Goal: Task Accomplishment & Management: Use online tool/utility

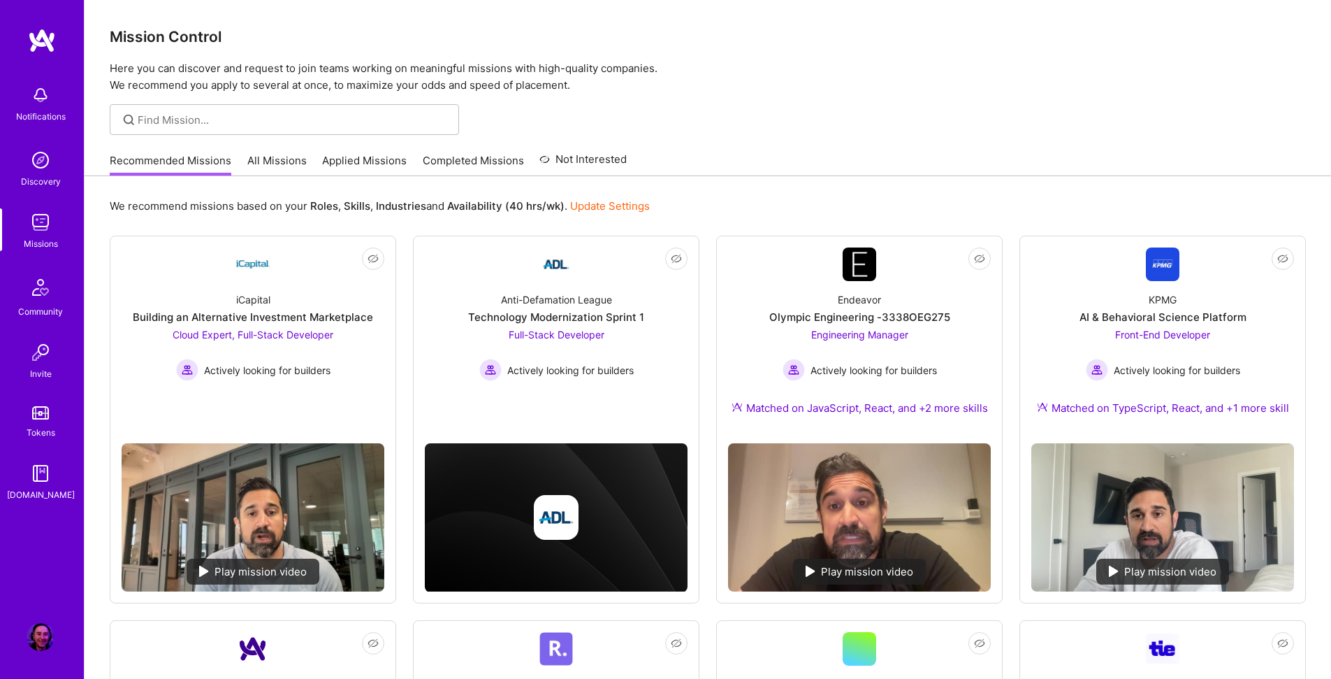
click at [377, 163] on link "Applied Missions" at bounding box center [364, 164] width 85 height 23
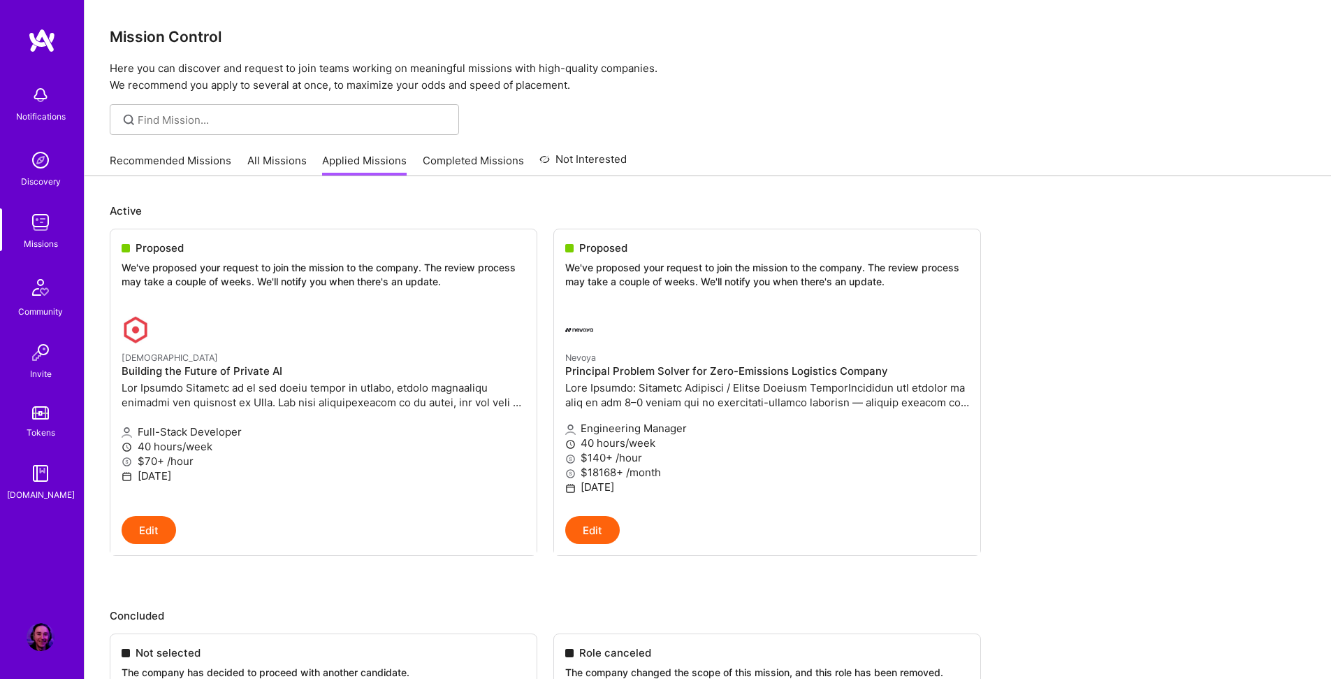
click at [277, 164] on link "All Missions" at bounding box center [276, 164] width 59 height 23
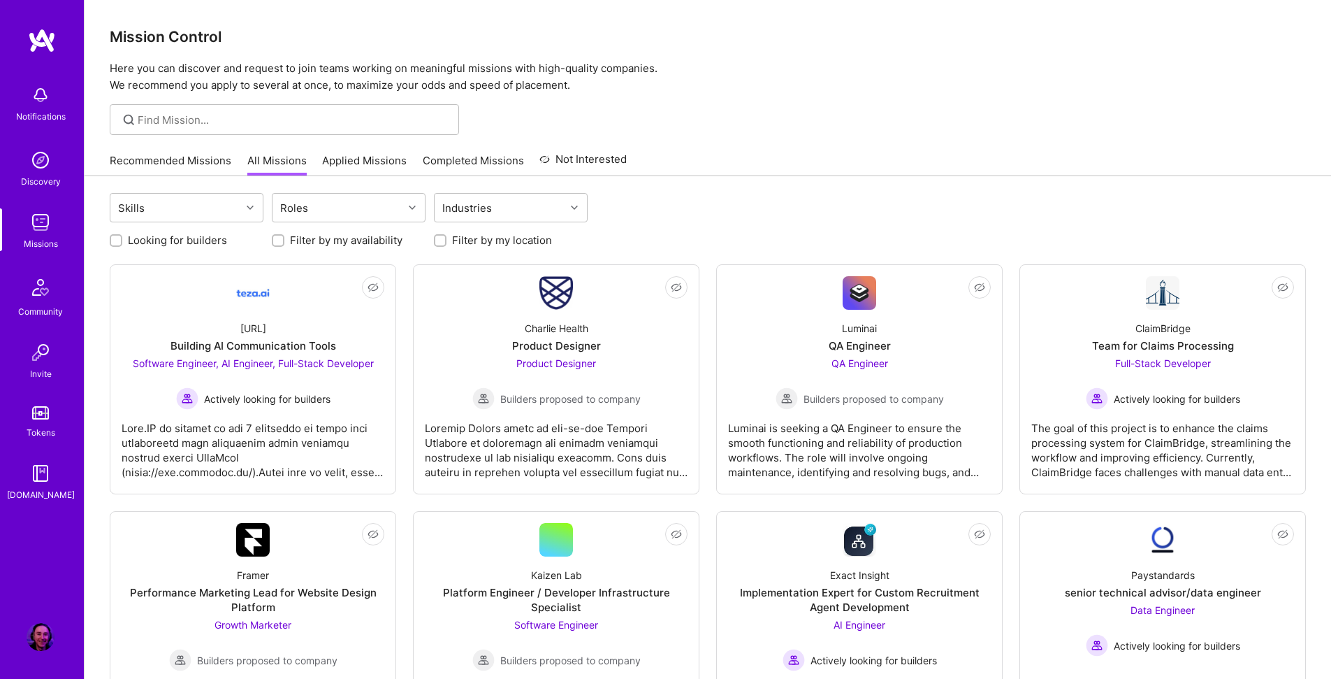
click at [191, 163] on link "Recommended Missions" at bounding box center [171, 164] width 122 height 23
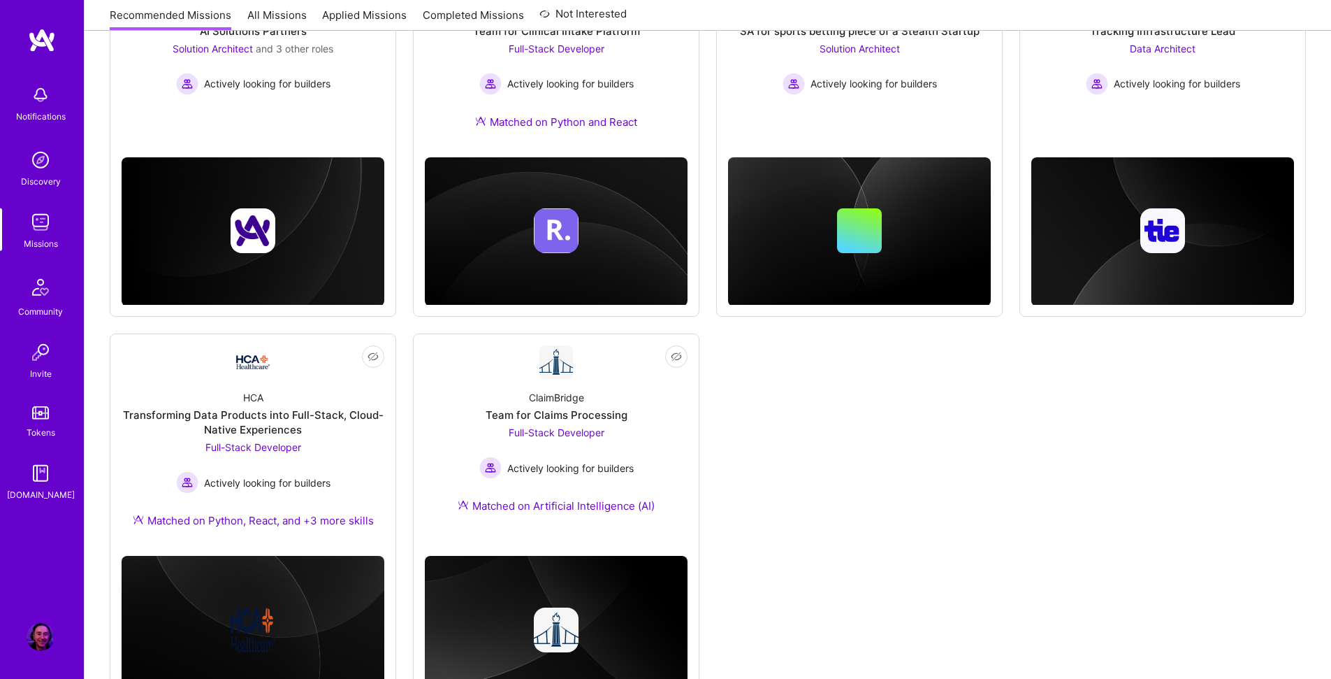
scroll to position [741, 0]
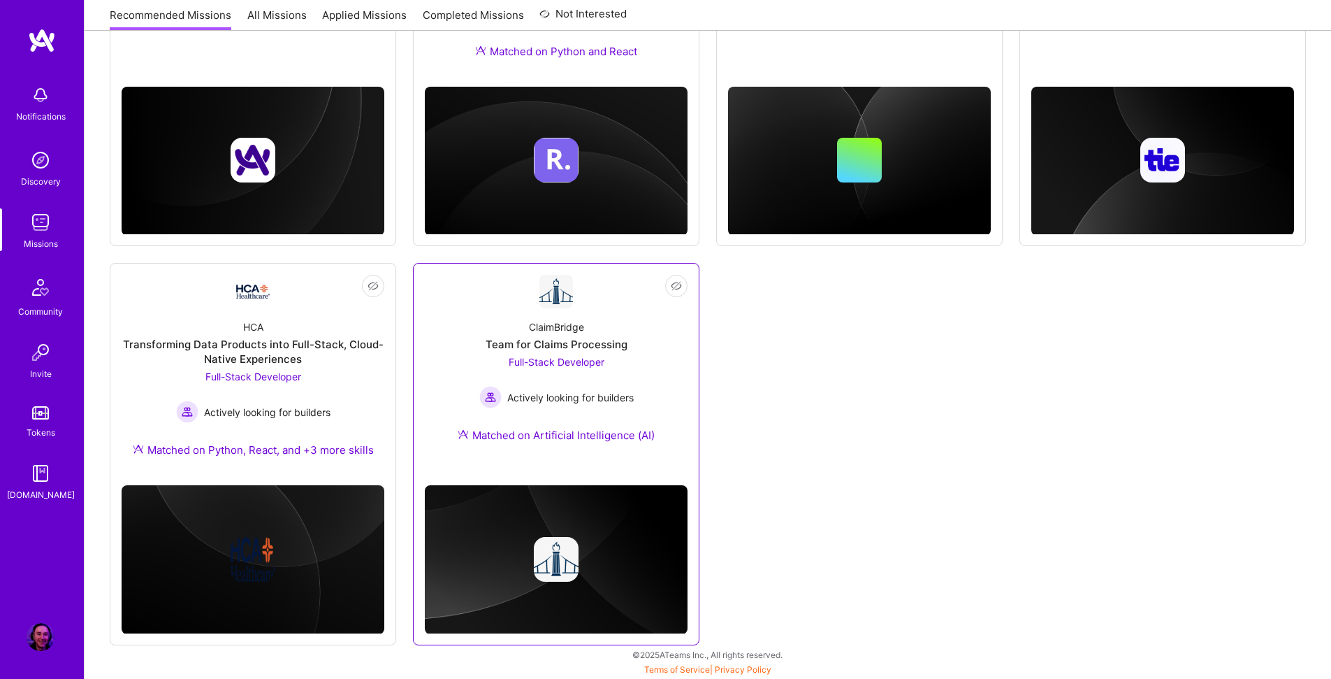
click at [433, 356] on div "ClaimBridge Team for Claims Processing Full-Stack Developer Actively looking fo…" at bounding box center [556, 383] width 263 height 151
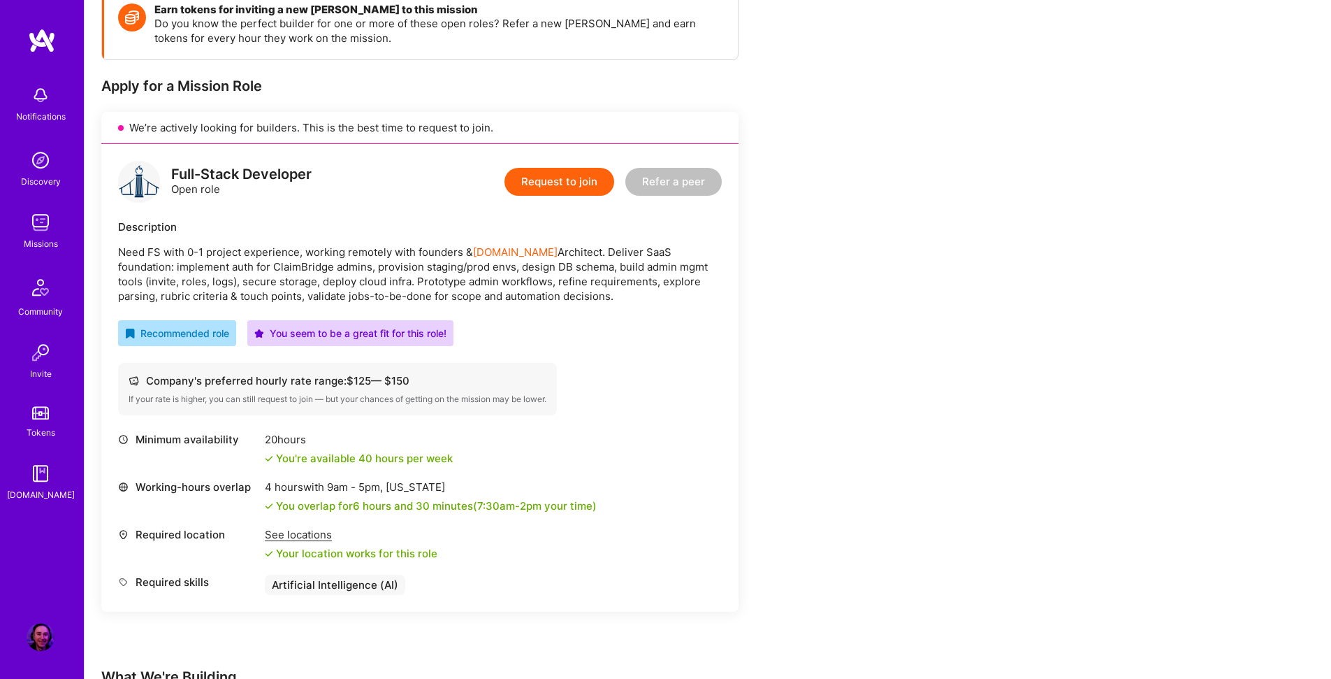
scroll to position [280, 0]
